Goal: Task Accomplishment & Management: Use online tool/utility

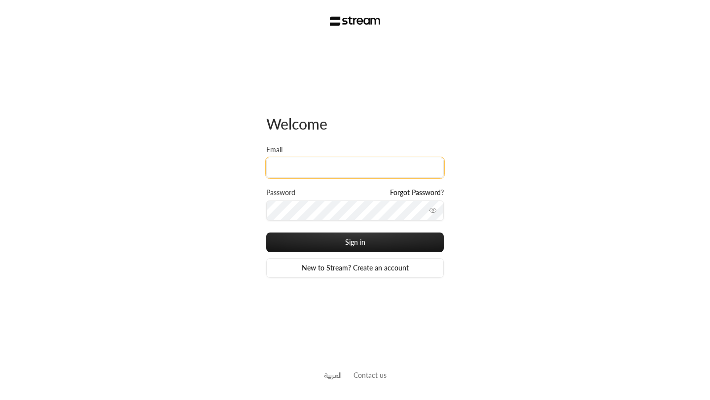
click at [285, 170] on input "Email" at bounding box center [355, 168] width 178 height 20
type input "[EMAIL_ADDRESS][DOMAIN_NAME]"
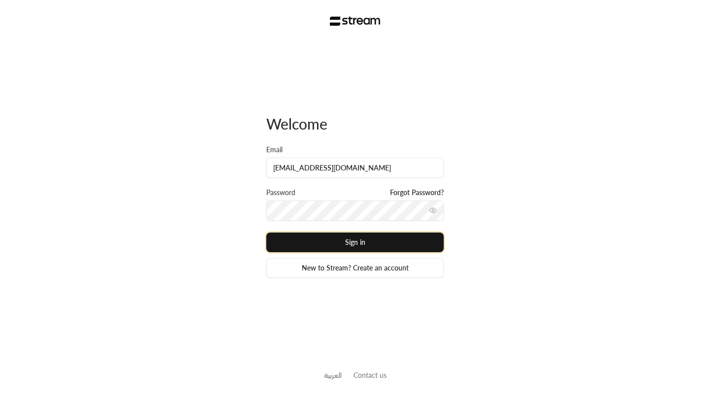
click at [327, 245] on button "Sign in" at bounding box center [355, 243] width 178 height 20
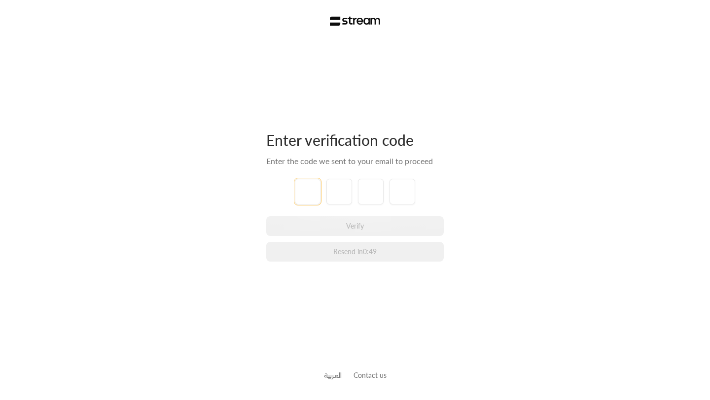
type input "9"
type input "0"
type input "5"
type input "6"
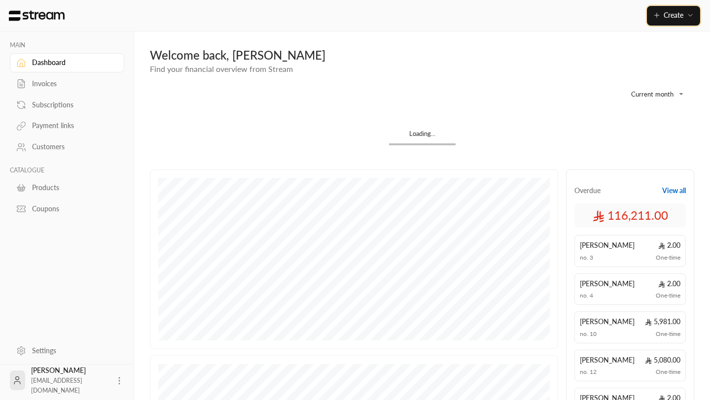
click at [660, 22] on button "Create" at bounding box center [673, 16] width 53 height 20
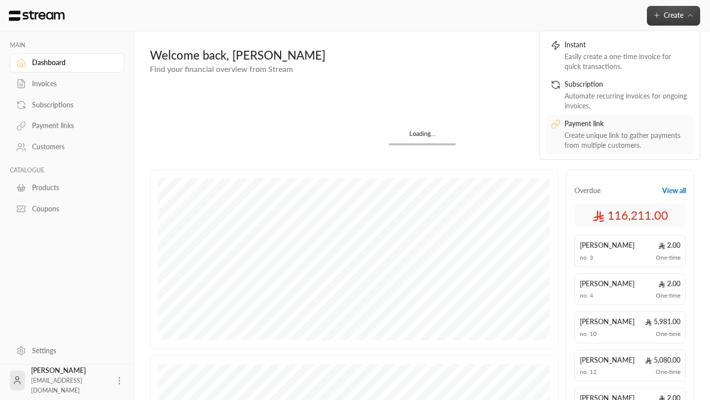
click at [560, 124] on icon at bounding box center [556, 124] width 10 height 10
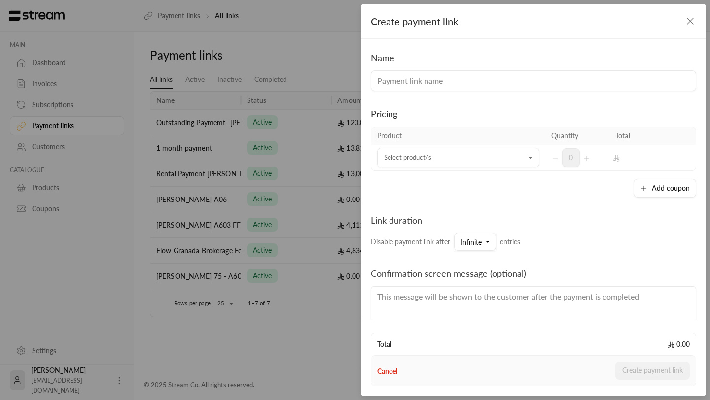
click at [416, 82] on input at bounding box center [533, 81] width 325 height 21
type input "Secutity Deposit"
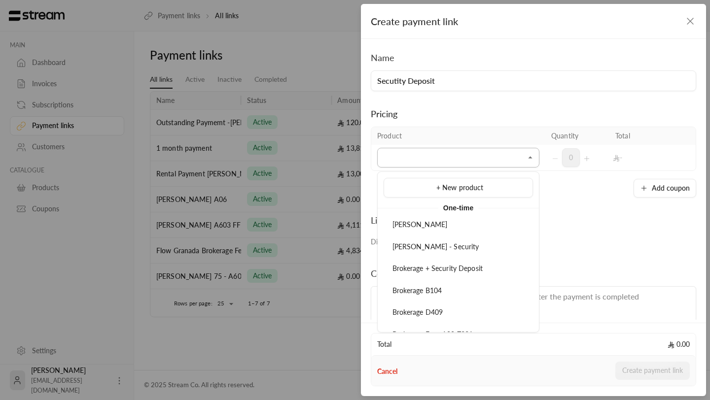
click at [413, 159] on input "Select product/s" at bounding box center [458, 157] width 162 height 17
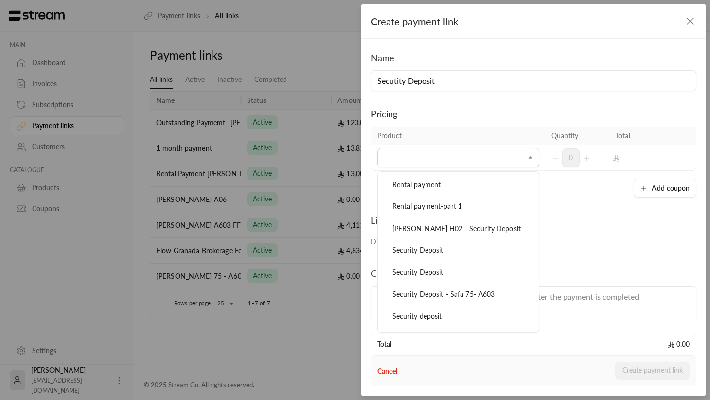
scroll to position [711, 0]
click at [415, 265] on li "Security Deposit" at bounding box center [458, 270] width 149 height 19
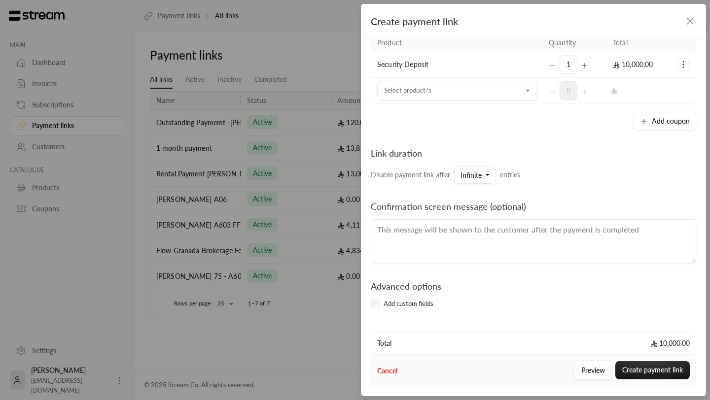
scroll to position [0, 0]
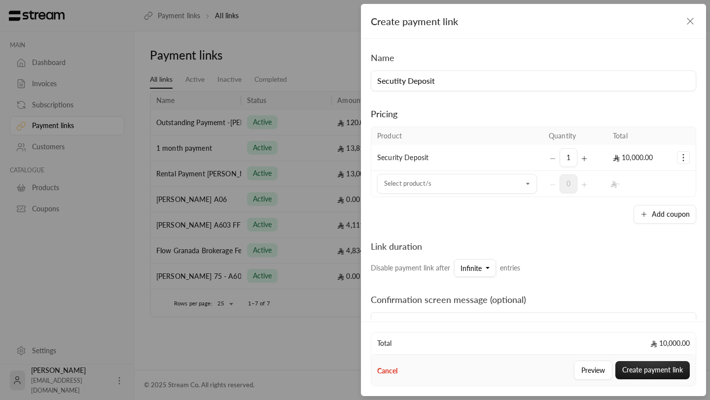
click at [487, 79] on input "Secutity Deposit" at bounding box center [533, 81] width 325 height 21
paste input "[PERSON_NAME]"
type input "Secutity Deposit-[PERSON_NAME]"
click at [644, 367] on button "Create payment link" at bounding box center [652, 370] width 74 height 18
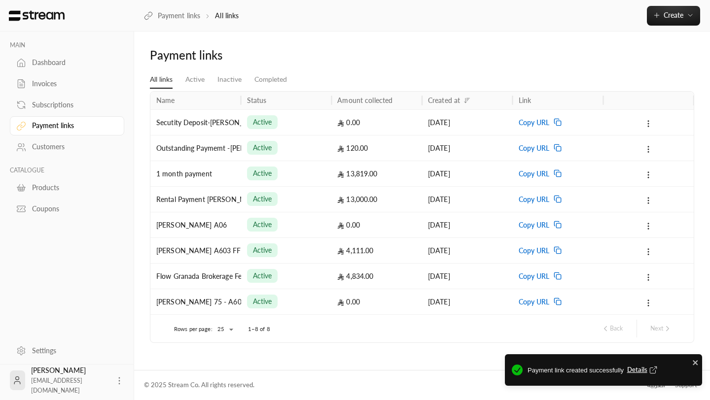
click at [641, 372] on span "Details" at bounding box center [643, 370] width 33 height 10
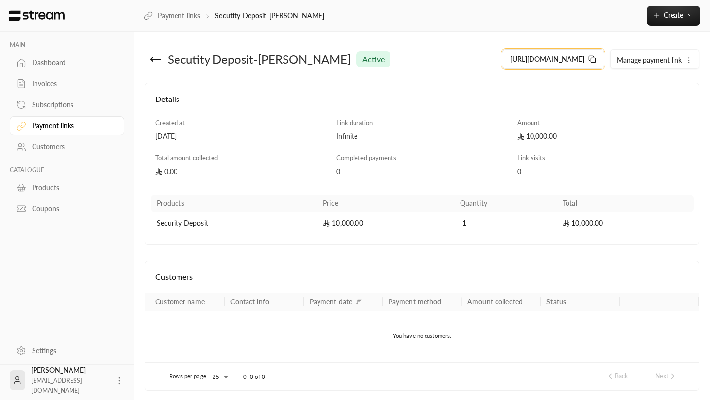
click at [575, 61] on span "[URL][DOMAIN_NAME]" at bounding box center [547, 59] width 74 height 10
